Goal: Find specific page/section: Find specific page/section

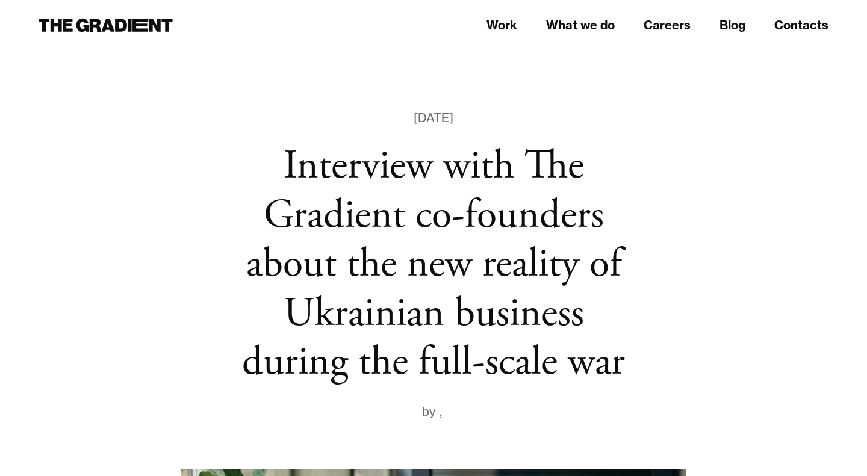
click at [496, 31] on link "Work" at bounding box center [501, 25] width 31 height 18
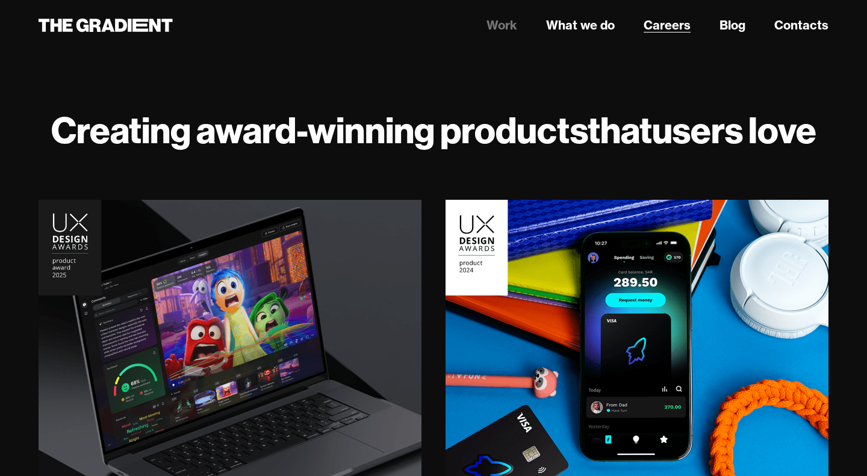
click at [675, 25] on link "Careers" at bounding box center [666, 25] width 47 height 18
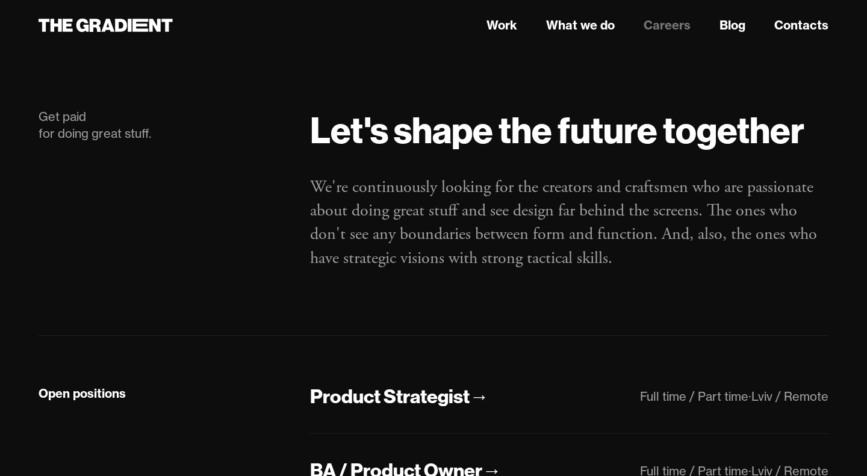
click at [89, 37] on header "Work What we do Careers Blog Contacts" at bounding box center [433, 25] width 867 height 51
click at [80, 21] on icon at bounding box center [82, 25] width 13 height 13
